Goal: Information Seeking & Learning: Understand process/instructions

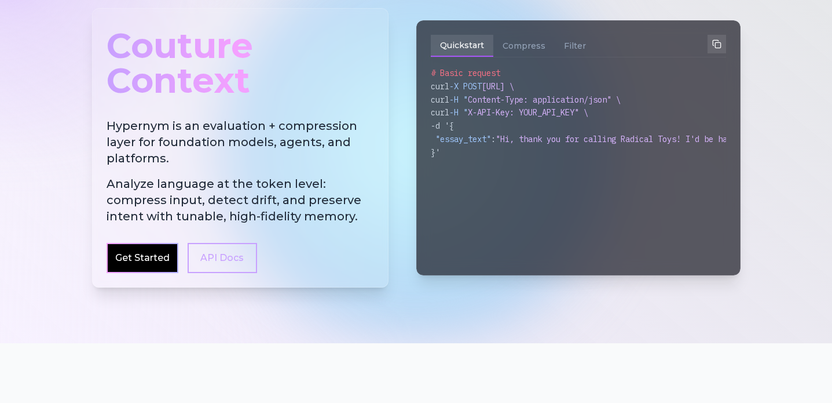
scroll to position [96, 0]
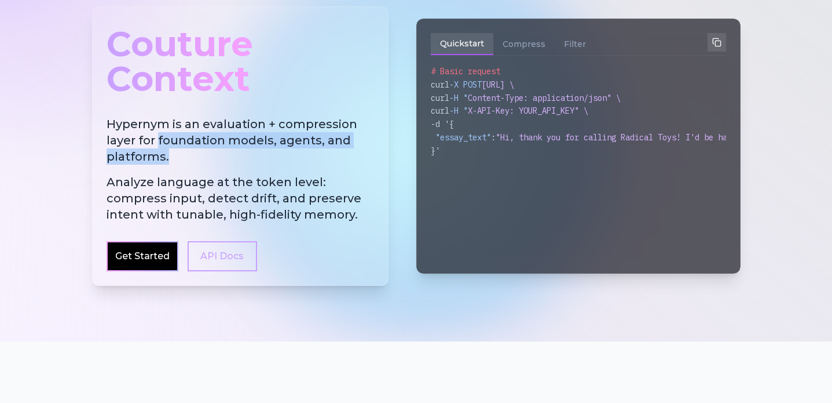
drag, startPoint x: 155, startPoint y: 140, endPoint x: 173, endPoint y: 161, distance: 27.5
click at [174, 162] on h2 "Hypernym is an evaluation + compression layer for foundation models, agents, an…" at bounding box center [241, 169] width 268 height 107
copy h2 "foundation models, agents, and platforms."
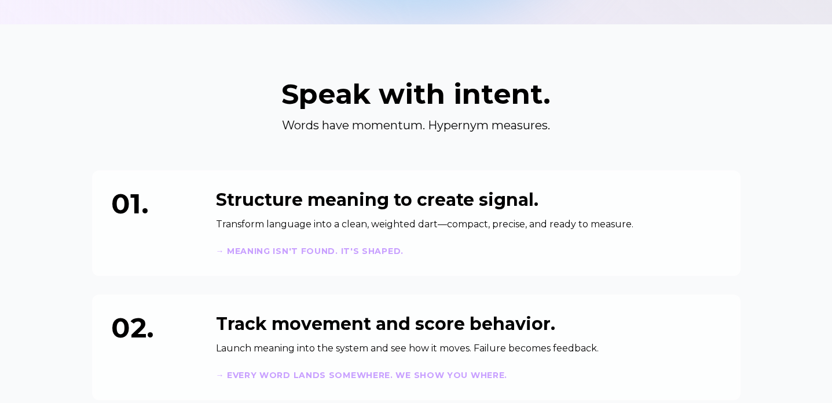
scroll to position [0, 0]
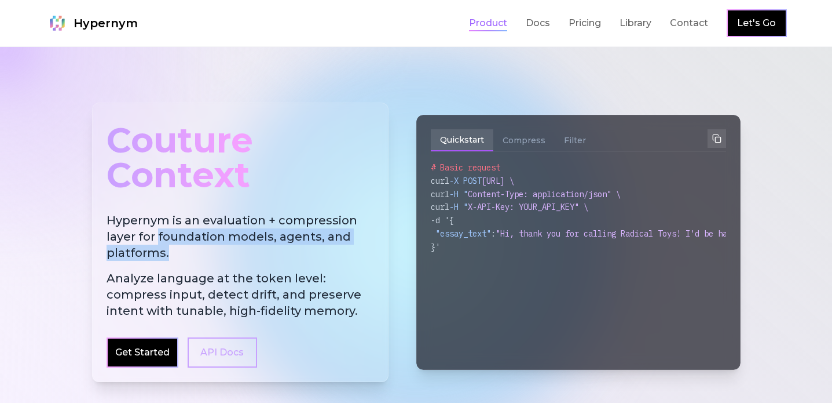
click at [483, 28] on link "Product" at bounding box center [488, 23] width 38 height 14
click at [535, 28] on link "Docs" at bounding box center [538, 23] width 24 height 14
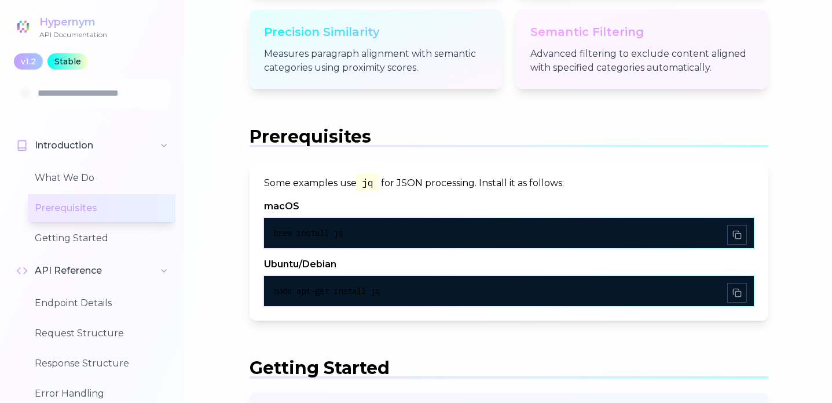
scroll to position [580, 0]
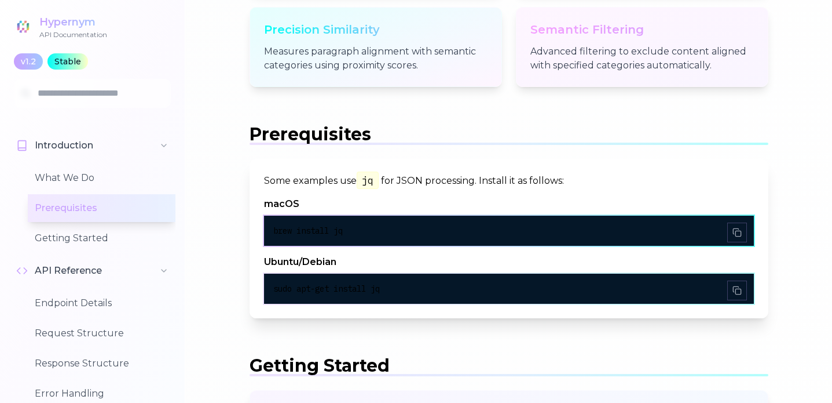
click at [306, 228] on span "brew install jq" at bounding box center [308, 230] width 70 height 10
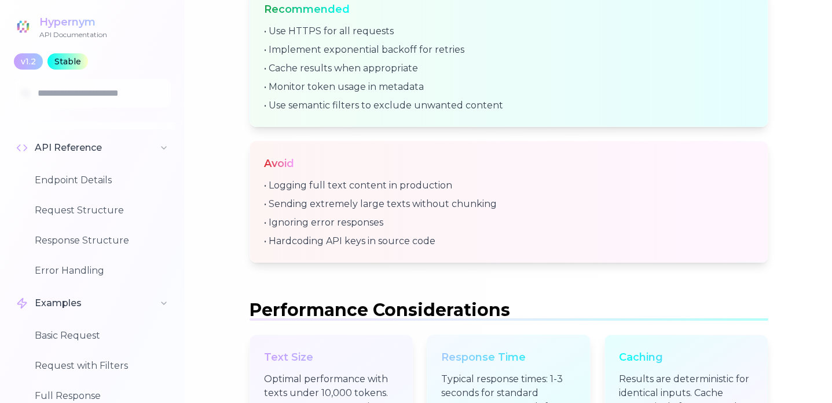
scroll to position [324, 0]
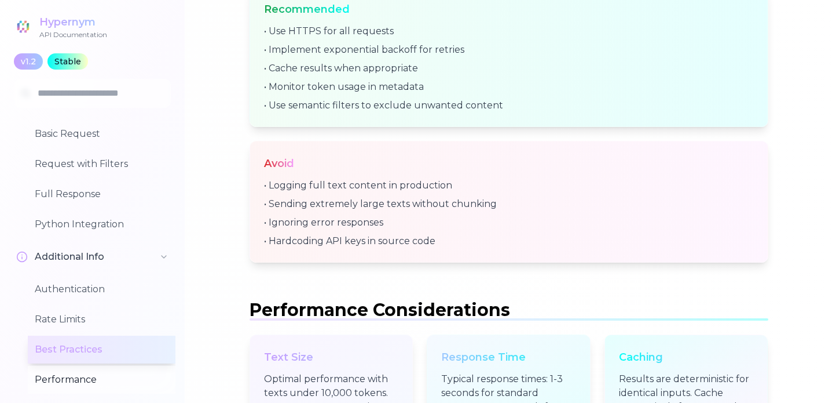
click at [70, 383] on button "Performance" at bounding box center [102, 379] width 148 height 28
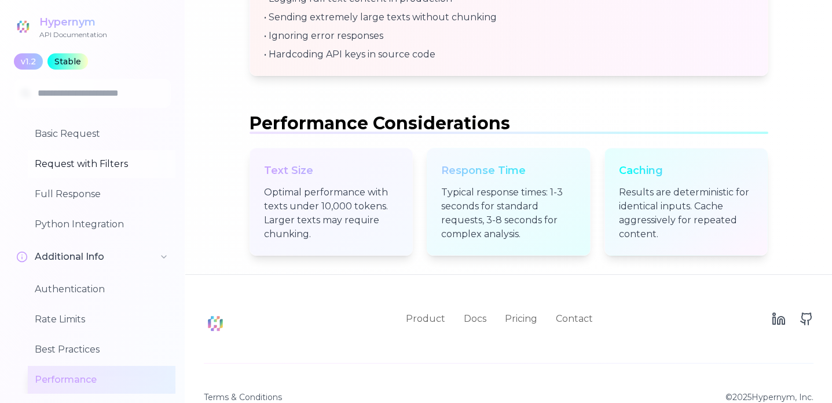
scroll to position [4571, 0]
